Goal: Check status

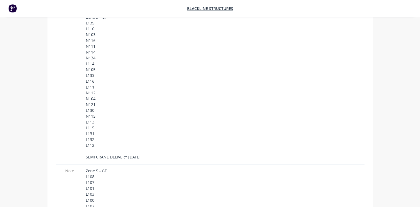
scroll to position [839, 0]
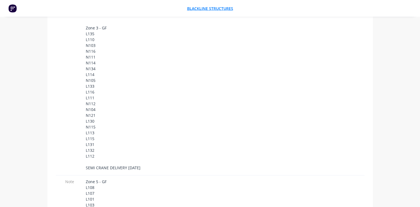
click at [202, 7] on span "Blackline Structures" at bounding box center [210, 8] width 46 height 5
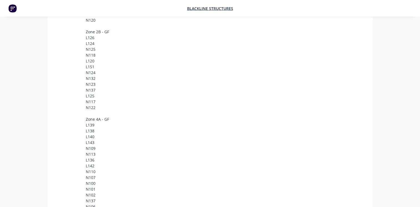
scroll to position [562, 0]
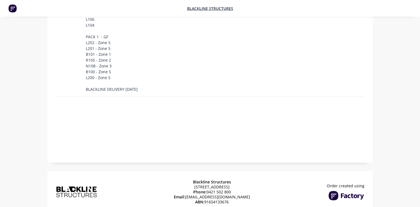
scroll to position [1061, 0]
